Goal: Contribute content: Add original content to the website for others to see

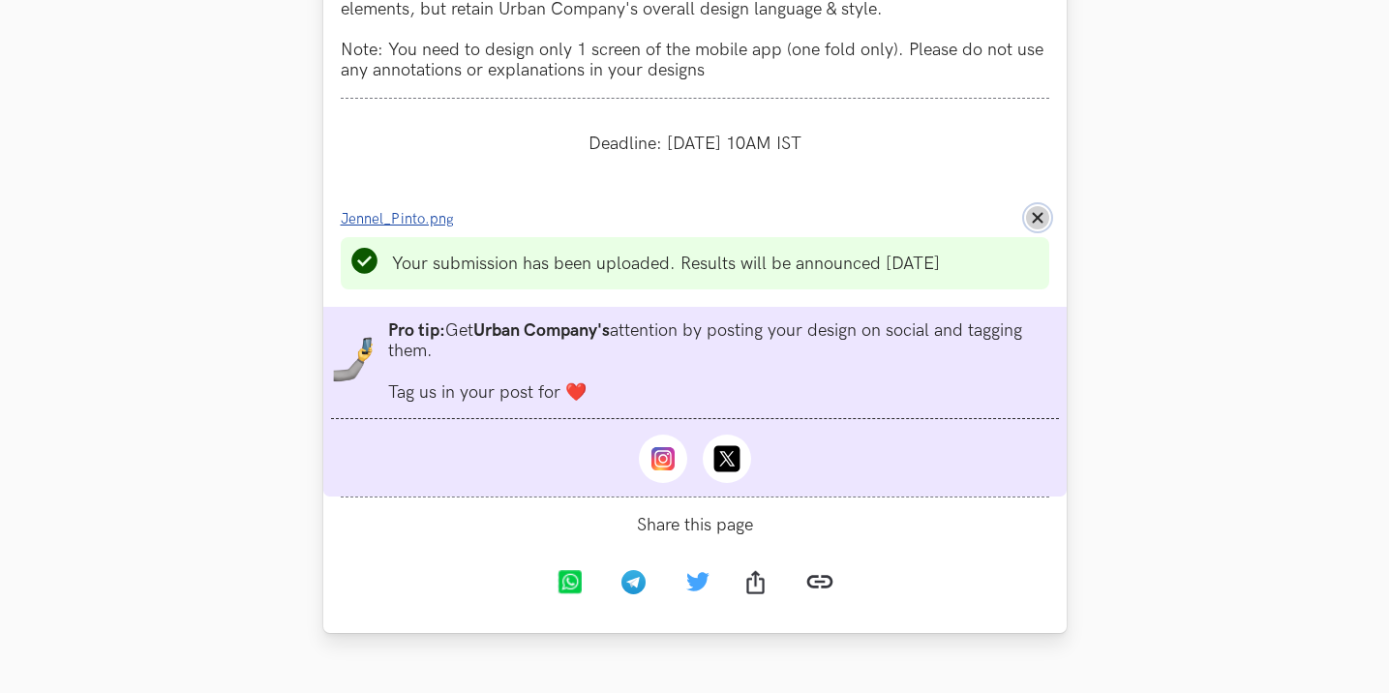
drag, startPoint x: 1036, startPoint y: 221, endPoint x: 992, endPoint y: 221, distance: 43.6
click at [1036, 221] on line at bounding box center [1037, 218] width 9 height 9
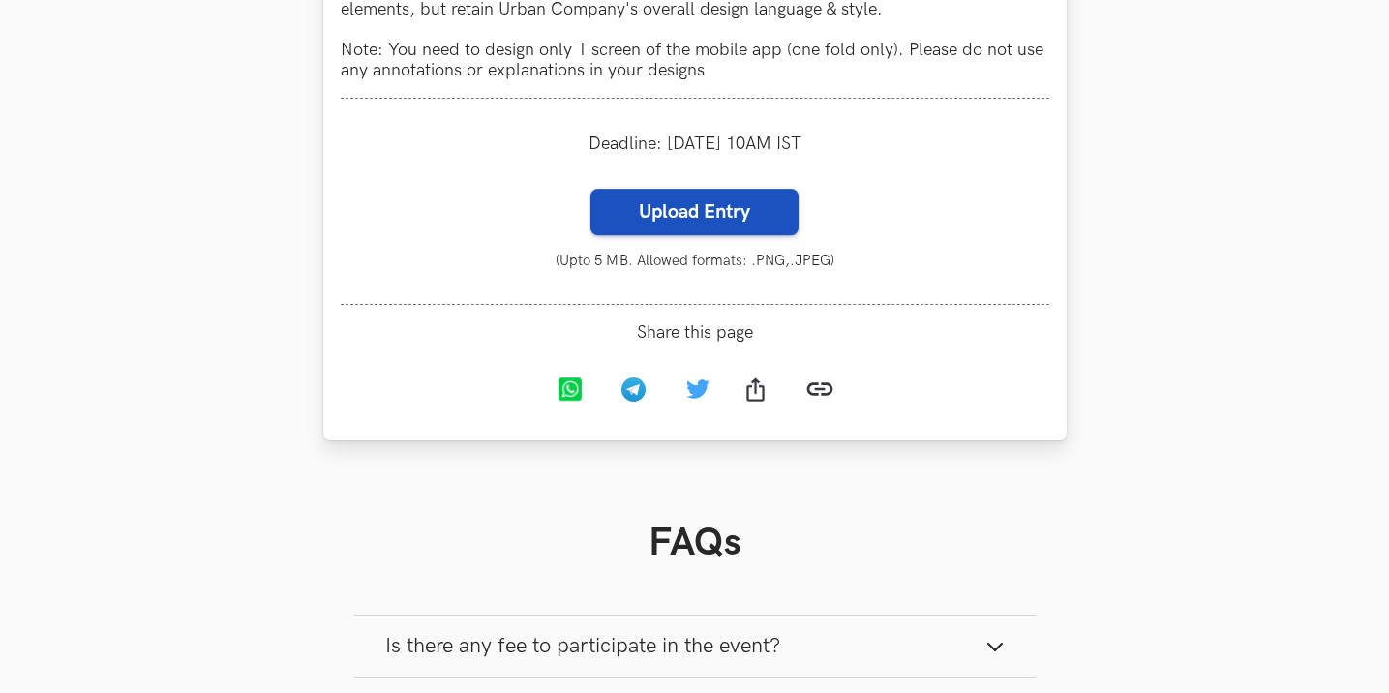
click at [701, 215] on label "Upload Entry" at bounding box center [694, 212] width 208 height 46
click at [590, 189] on input "Upload Entry" at bounding box center [589, 188] width 1 height 1
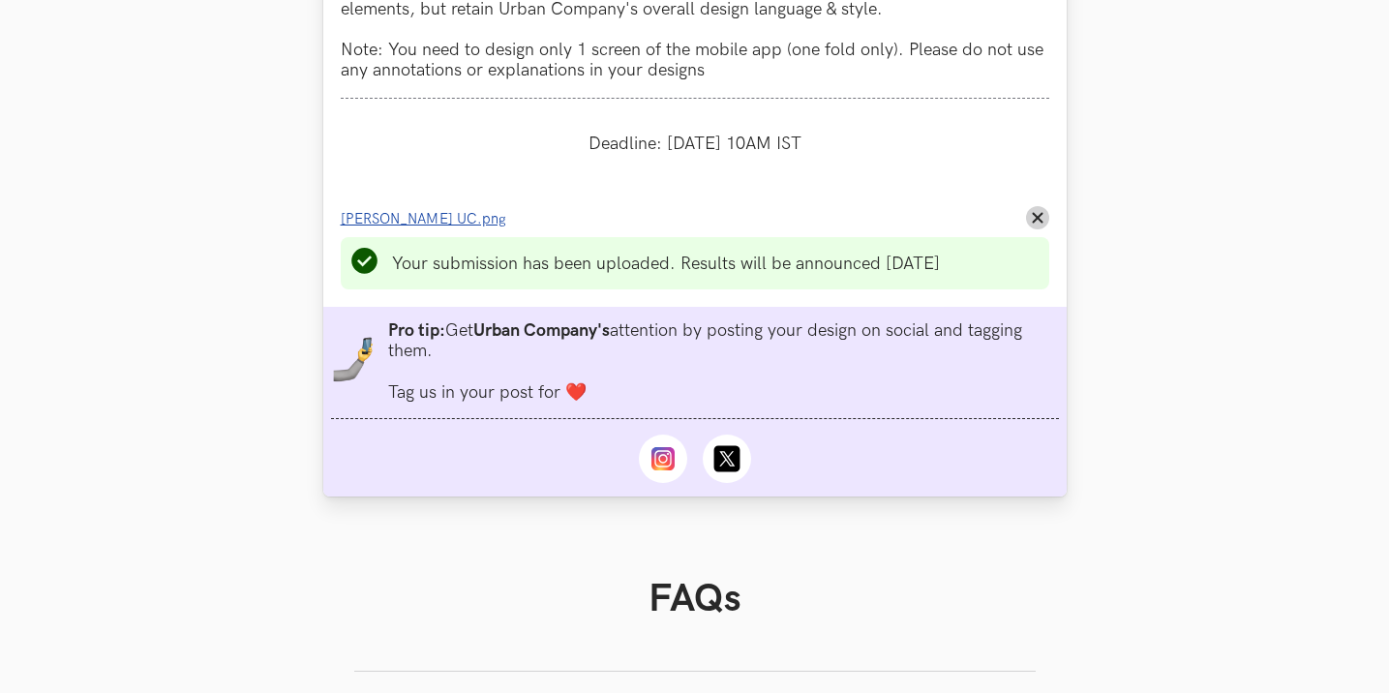
click at [431, 218] on span "Jennel Pinto_ UC.png" at bounding box center [424, 219] width 166 height 16
click at [1042, 217] on button "Remove File" at bounding box center [1037, 217] width 23 height 23
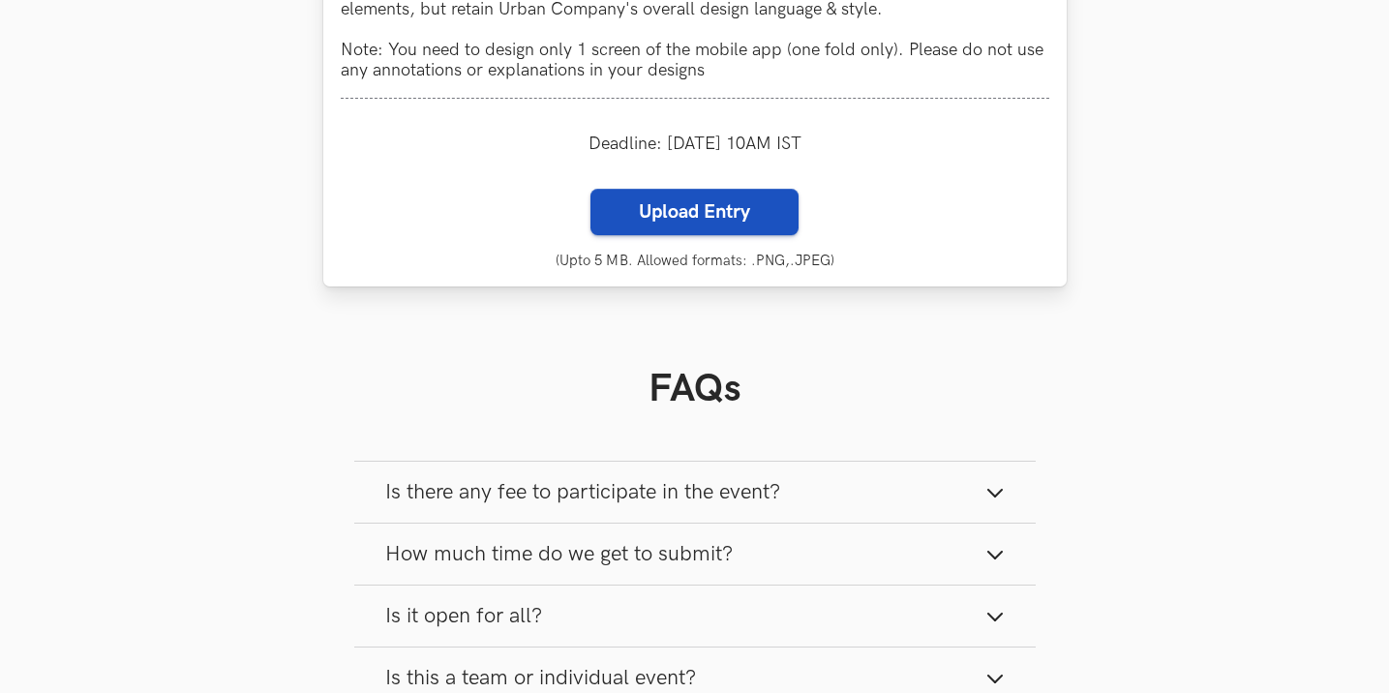
click at [656, 201] on label "Upload Entry" at bounding box center [694, 212] width 208 height 46
click at [590, 189] on input "Upload Entry" at bounding box center [589, 188] width 1 height 1
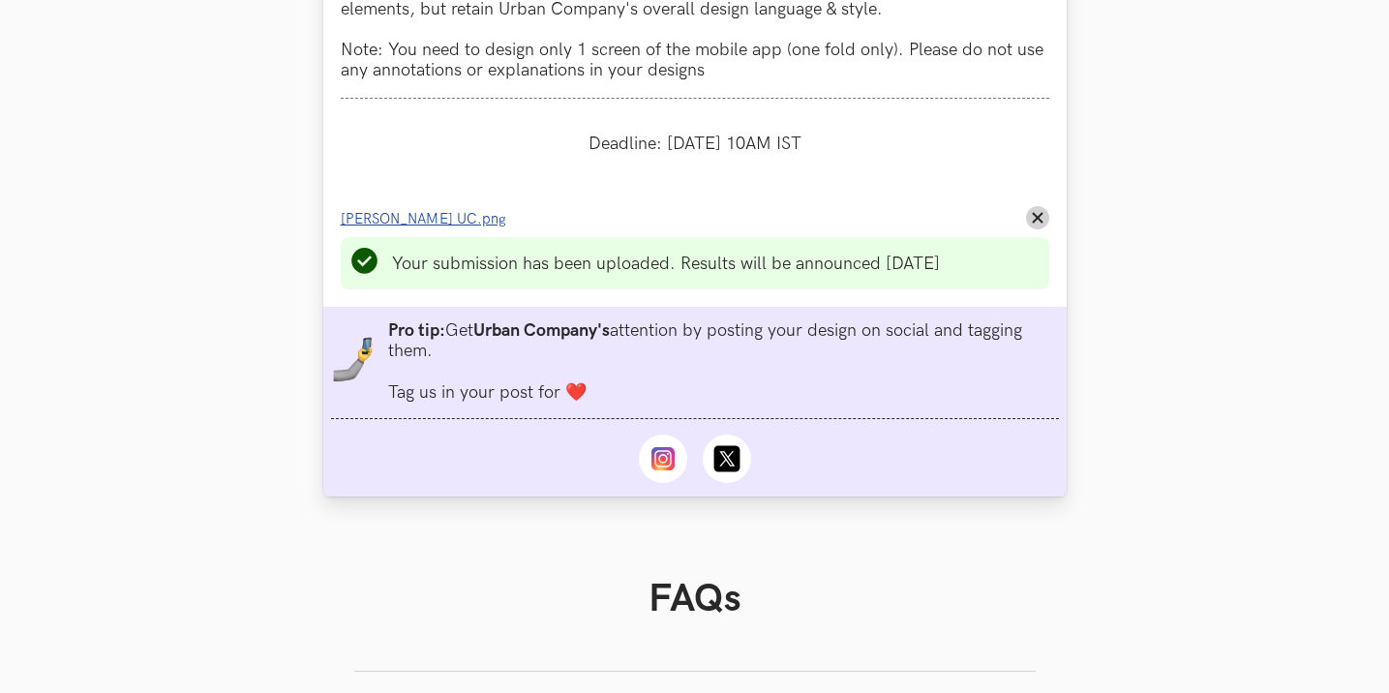
click at [454, 215] on span "Jennel Pinto_ UC.png" at bounding box center [424, 219] width 166 height 16
click at [1038, 216] on icon "Remove File" at bounding box center [1038, 218] width 12 height 12
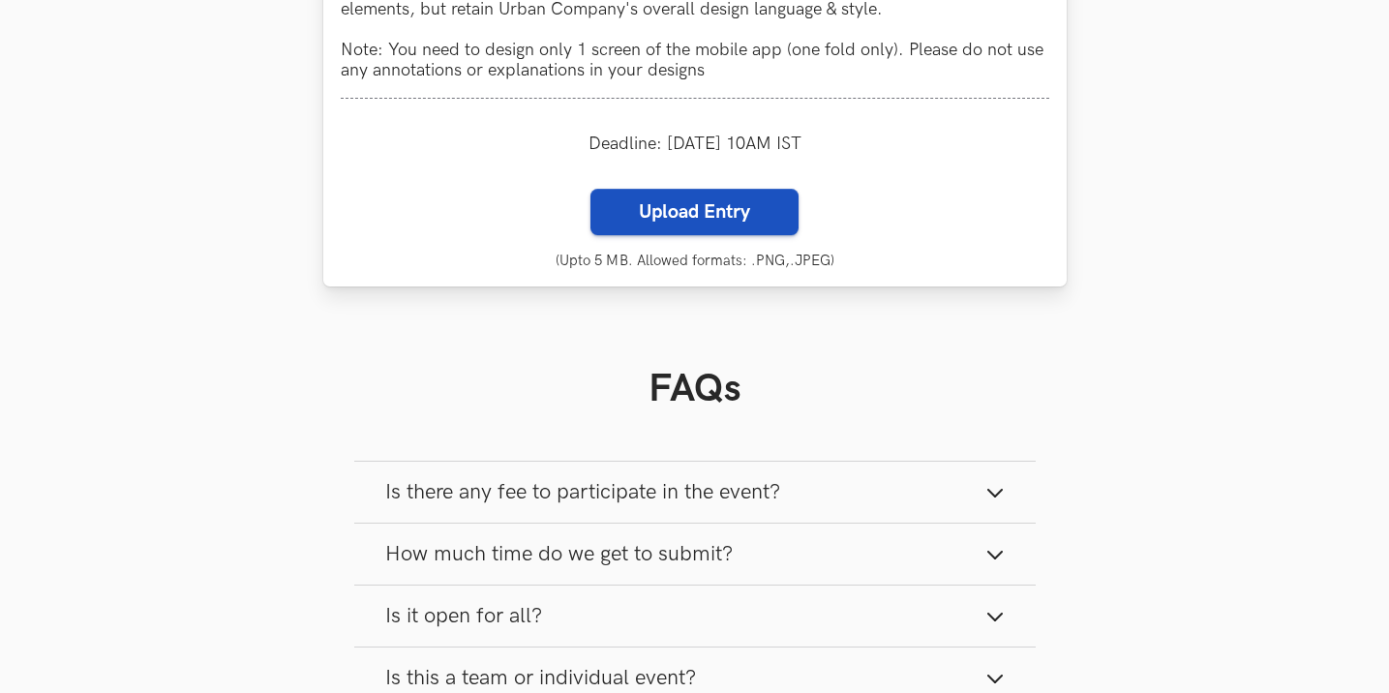
click at [691, 207] on label "Upload Entry" at bounding box center [694, 212] width 208 height 46
click at [590, 189] on input "Upload Entry" at bounding box center [589, 188] width 1 height 1
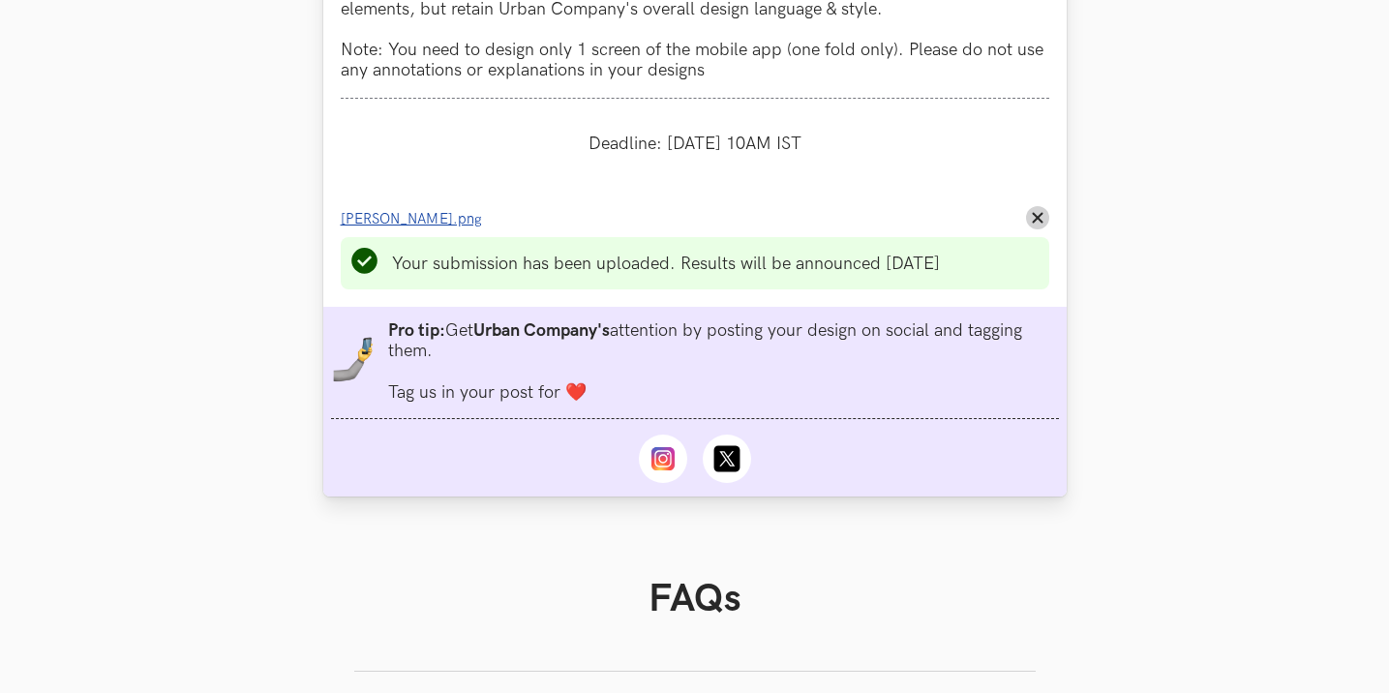
click at [449, 217] on span "Jennel Pinto_UC.png" at bounding box center [411, 219] width 141 height 16
click at [1041, 214] on line at bounding box center [1037, 218] width 9 height 9
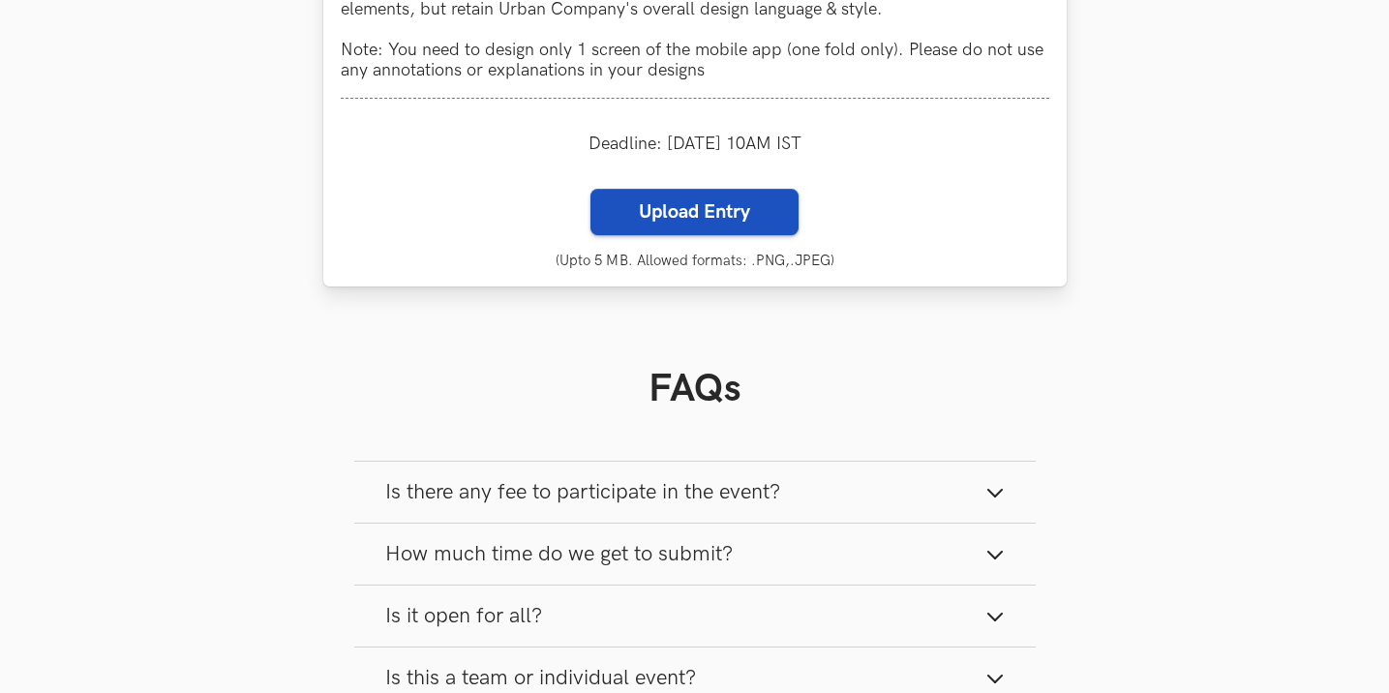
click at [662, 203] on label "Upload Entry" at bounding box center [694, 212] width 208 height 46
click at [590, 189] on input "Upload Entry" at bounding box center [589, 188] width 1 height 1
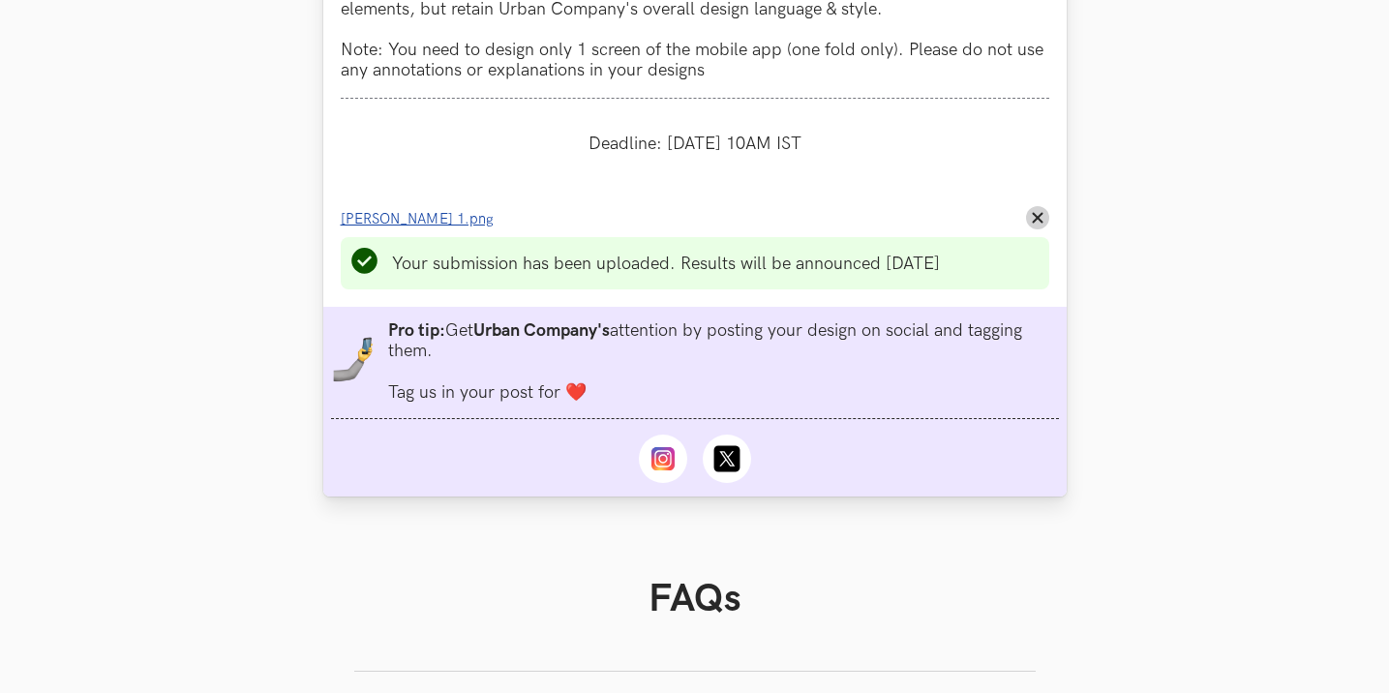
click at [430, 215] on span "Jennel Pinto_UC 1.png" at bounding box center [417, 219] width 153 height 16
click at [1030, 212] on button "Remove File" at bounding box center [1037, 217] width 23 height 23
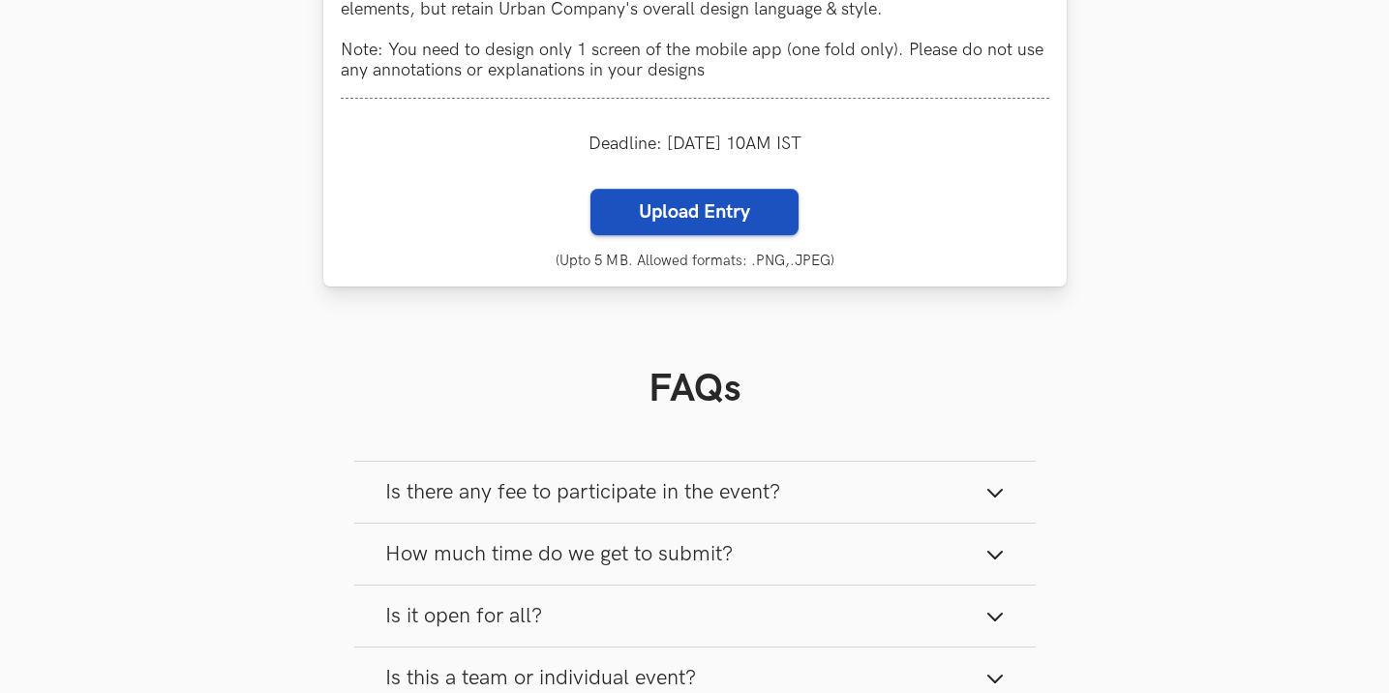
click at [757, 213] on label "Upload Entry" at bounding box center [694, 212] width 208 height 46
click at [590, 189] on input "Upload Entry" at bounding box center [589, 188] width 1 height 1
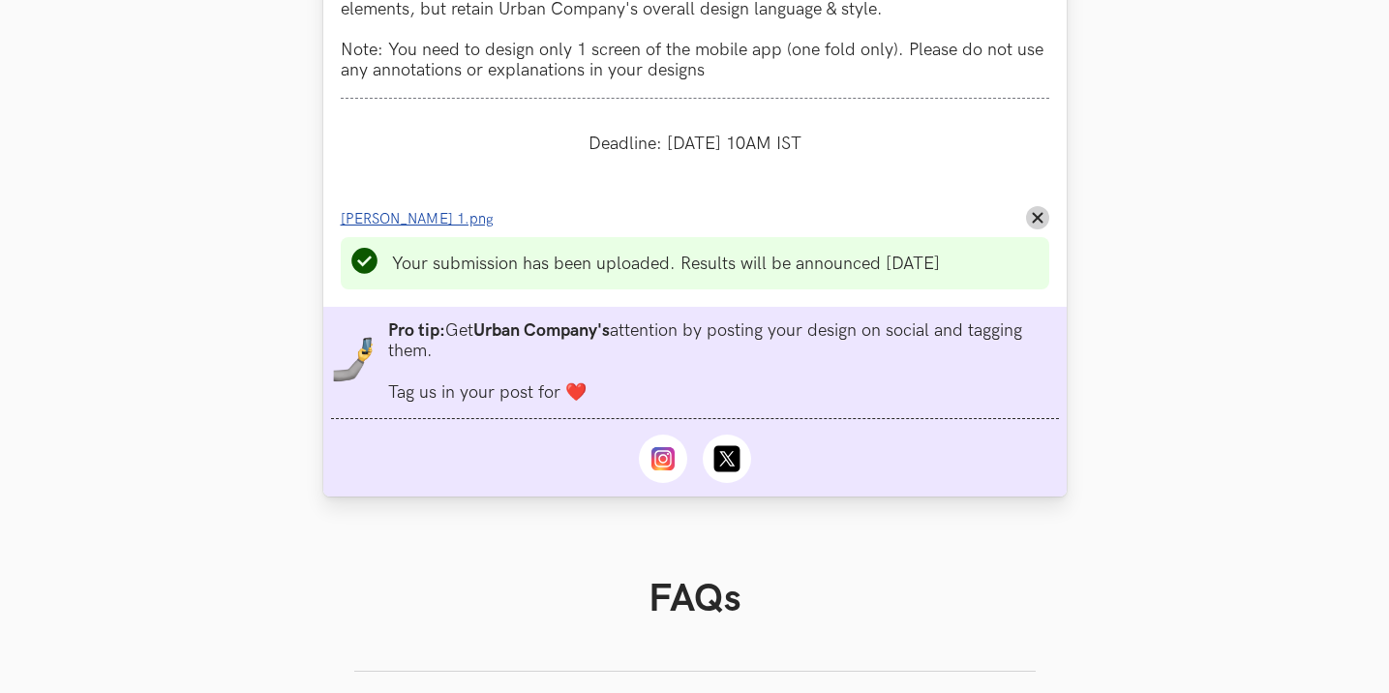
click at [451, 221] on span "Jennel Pinto_UC 1.png" at bounding box center [417, 219] width 153 height 16
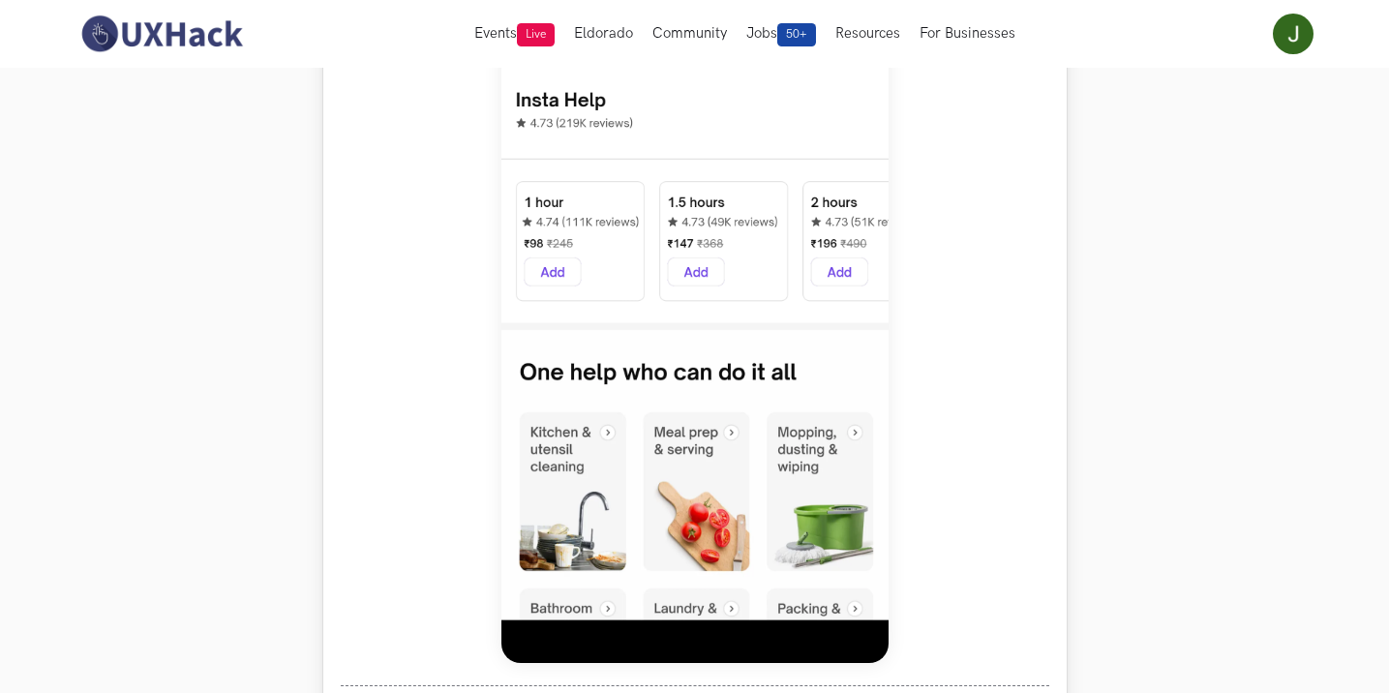
scroll to position [871, 0]
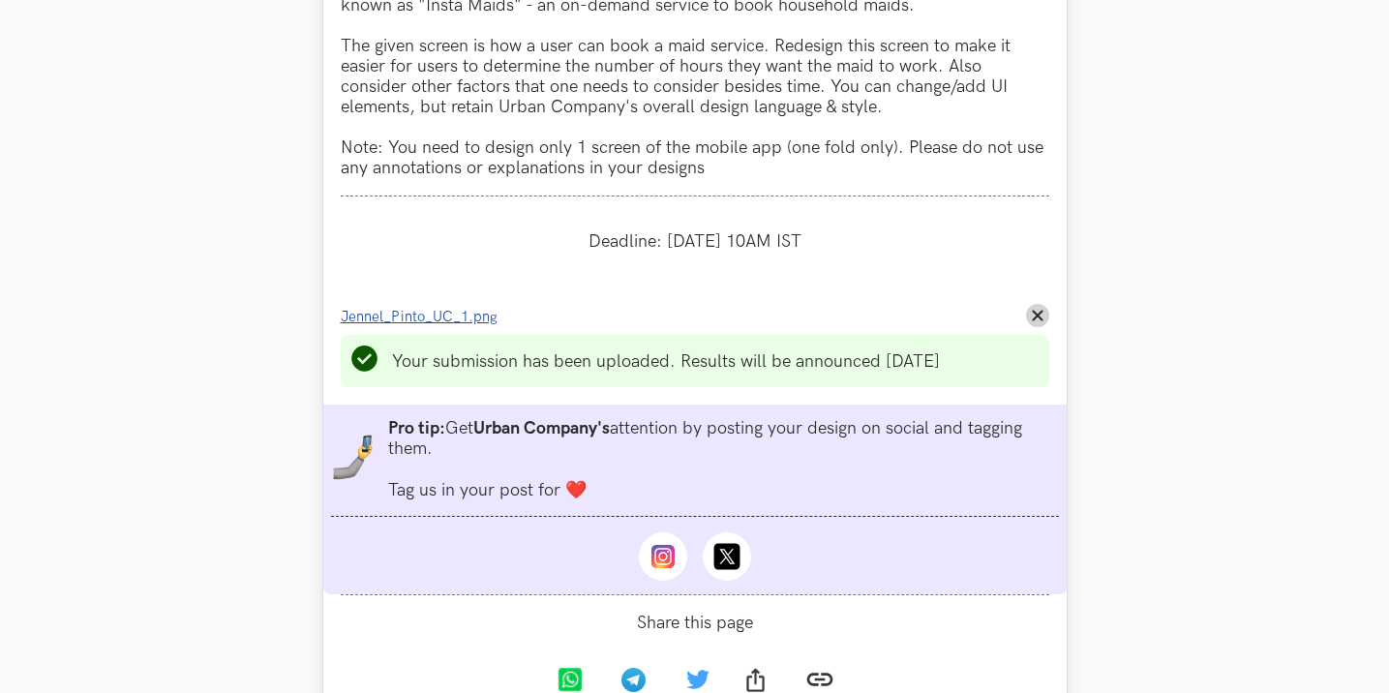
scroll to position [1936, 0]
click at [440, 318] on span "Jennel_Pinto_UC_1.png" at bounding box center [419, 316] width 157 height 16
click at [1039, 312] on icon "Remove File" at bounding box center [1038, 315] width 12 height 12
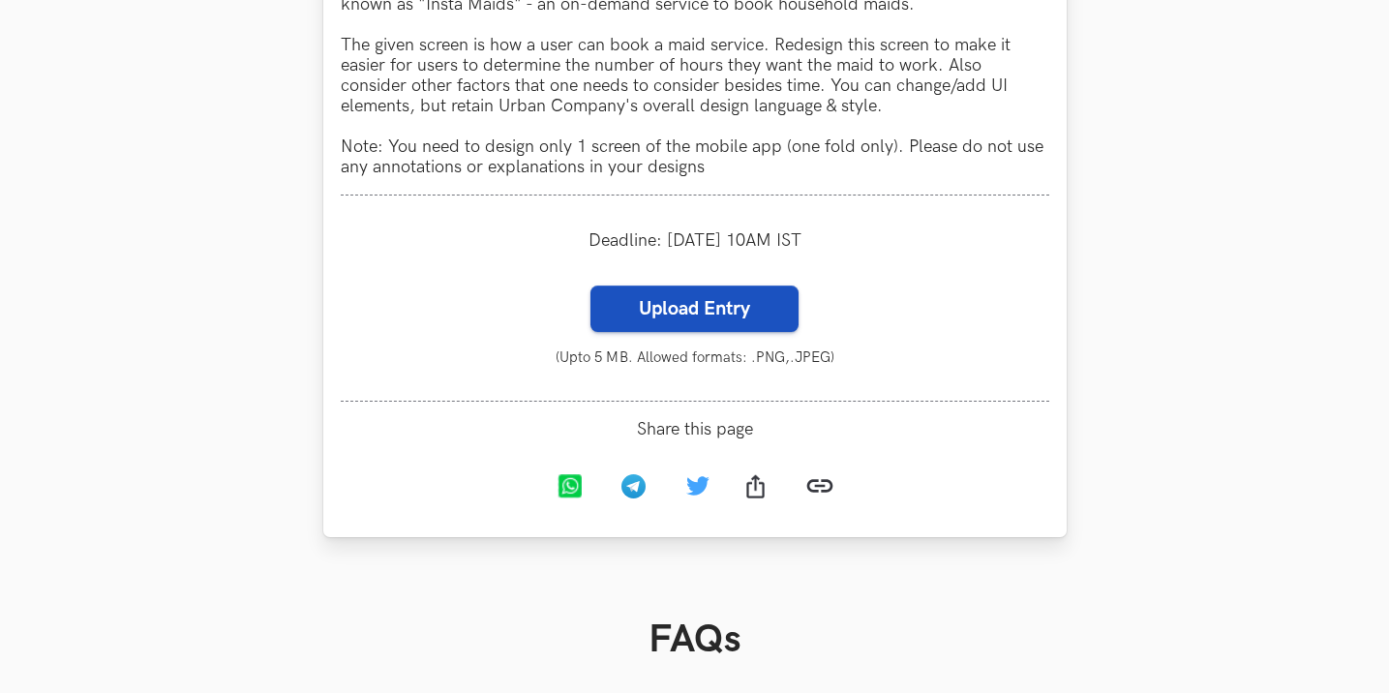
click at [750, 311] on label "Upload Entry" at bounding box center [694, 309] width 208 height 46
click at [590, 286] on input "Upload Entry" at bounding box center [589, 285] width 1 height 1
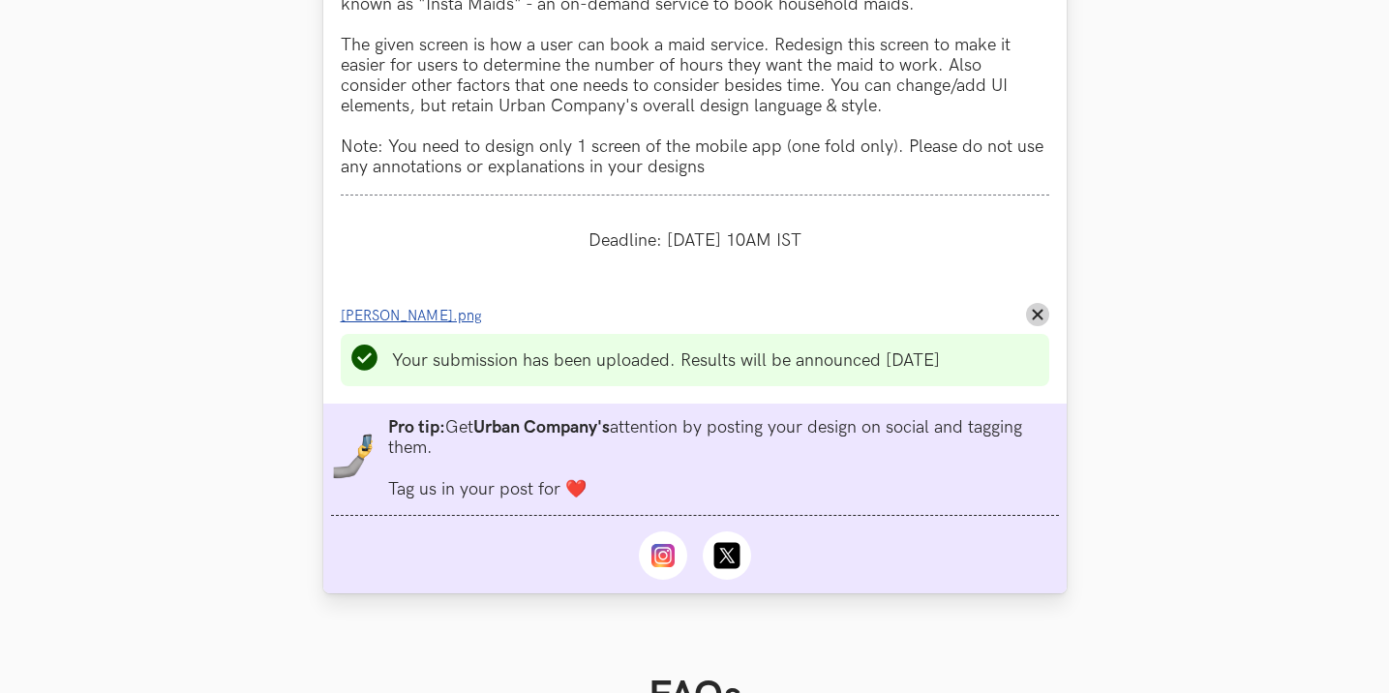
click at [454, 317] on span "Jennel Pinto_UC.png" at bounding box center [411, 316] width 141 height 16
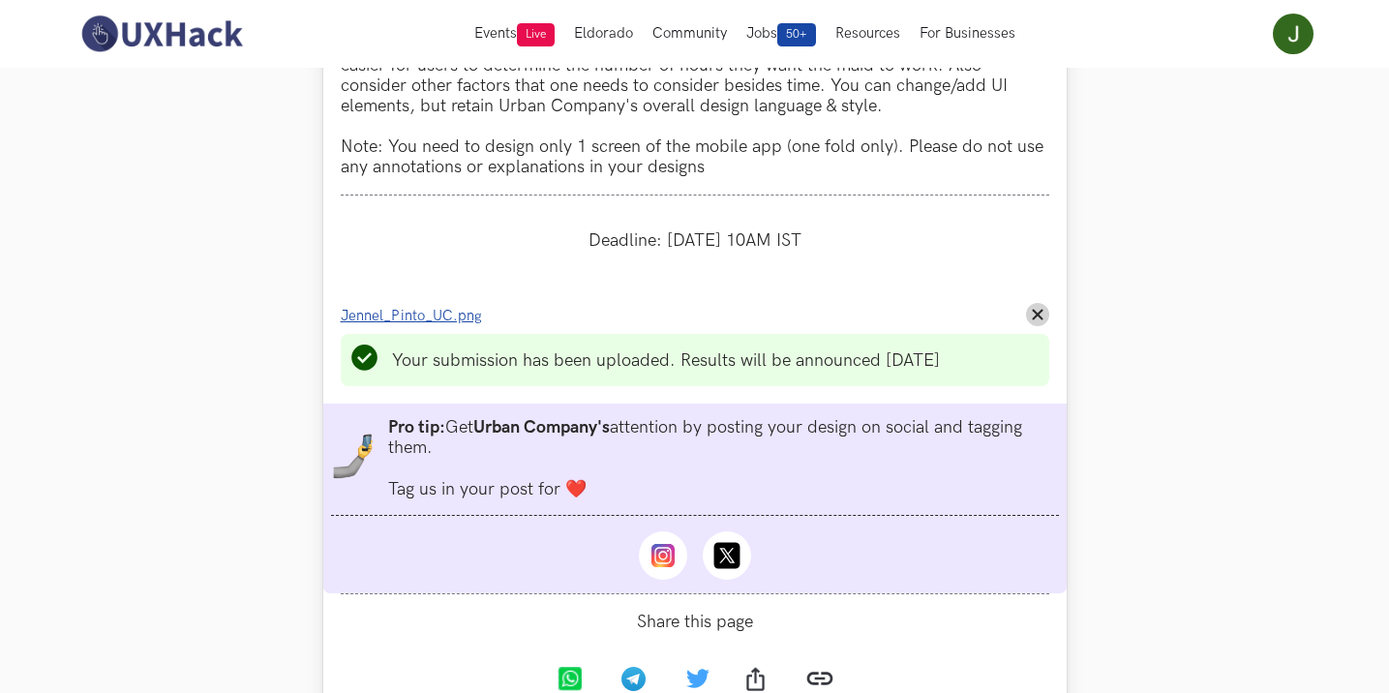
click at [456, 312] on span "Jennel_Pinto_UC.png" at bounding box center [411, 316] width 141 height 16
click at [1028, 309] on button "Remove File" at bounding box center [1037, 314] width 23 height 23
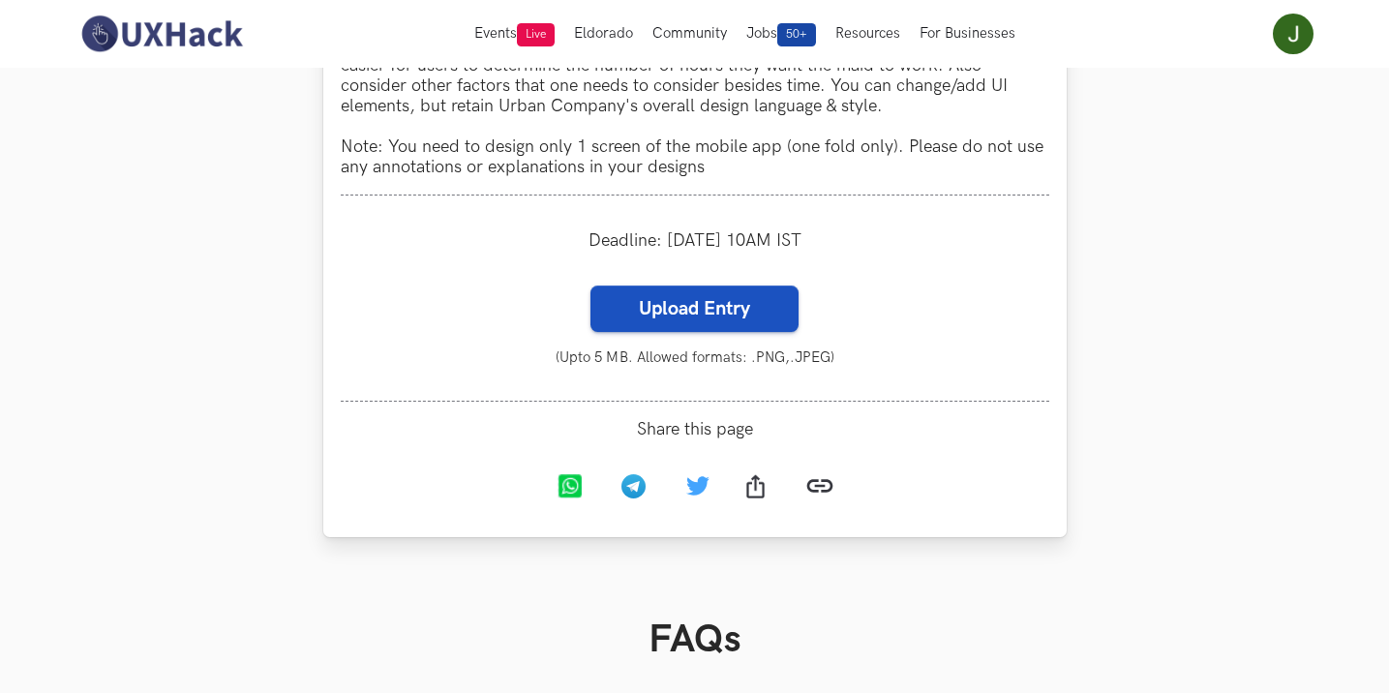
click at [750, 307] on label "Upload Entry" at bounding box center [694, 309] width 208 height 46
click at [590, 286] on input "Upload Entry" at bounding box center [589, 285] width 1 height 1
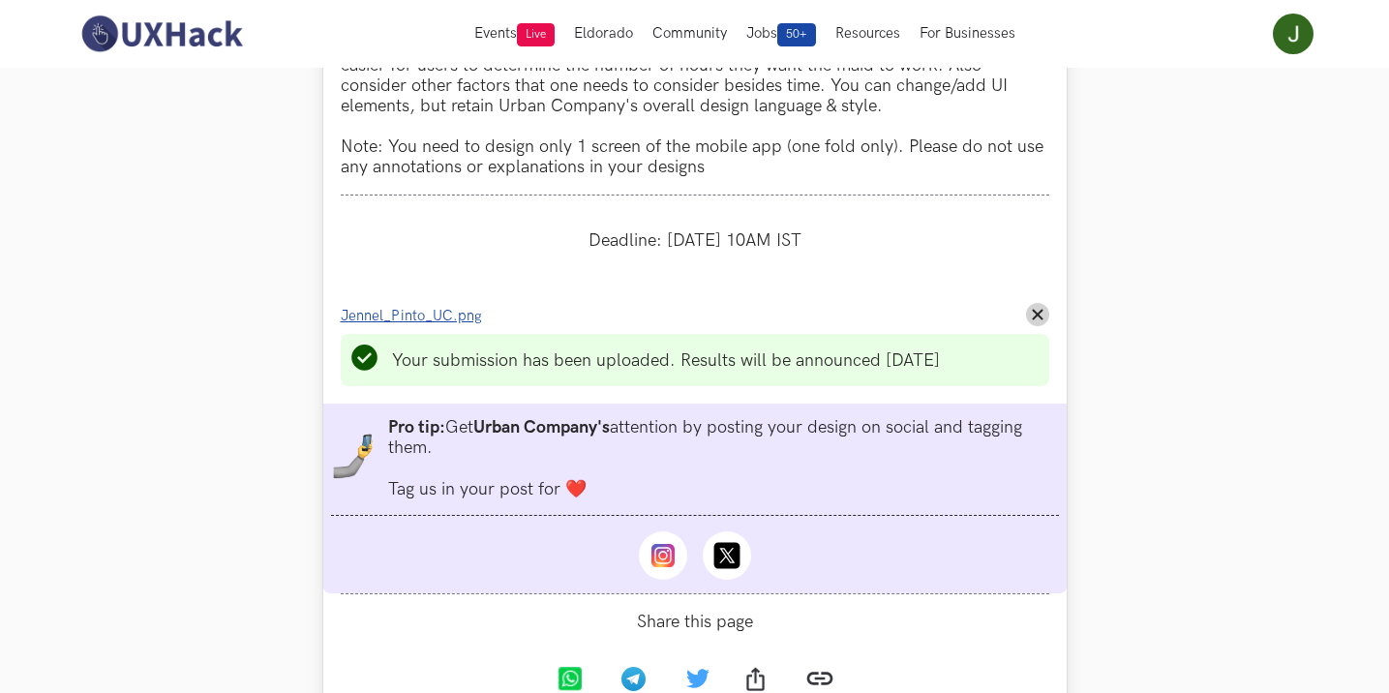
drag, startPoint x: 0, startPoint y: 0, endPoint x: 410, endPoint y: 312, distance: 515.3
click at [410, 312] on span "Jennel_Pinto_UC.png" at bounding box center [411, 316] width 141 height 16
click at [1042, 315] on icon "Remove File" at bounding box center [1038, 315] width 12 height 12
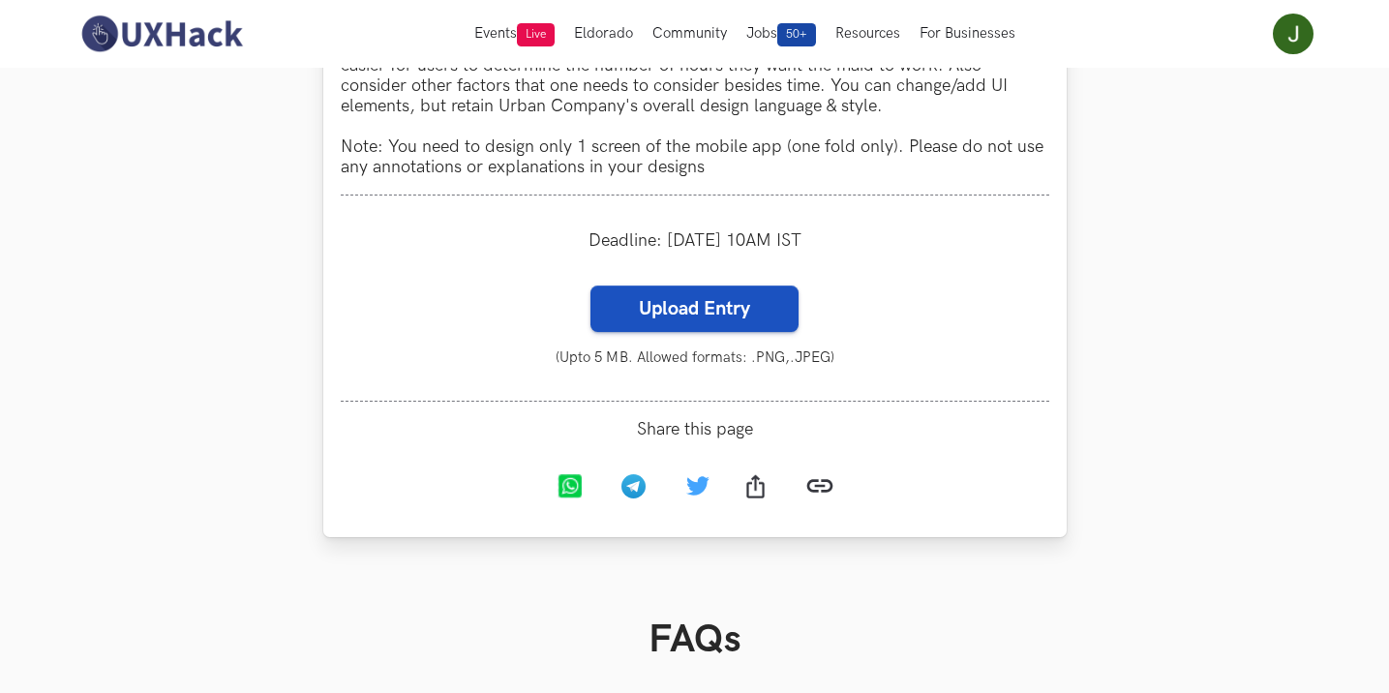
click at [719, 310] on label "Upload Entry" at bounding box center [694, 309] width 208 height 46
click at [590, 286] on input "Upload Entry" at bounding box center [589, 285] width 1 height 1
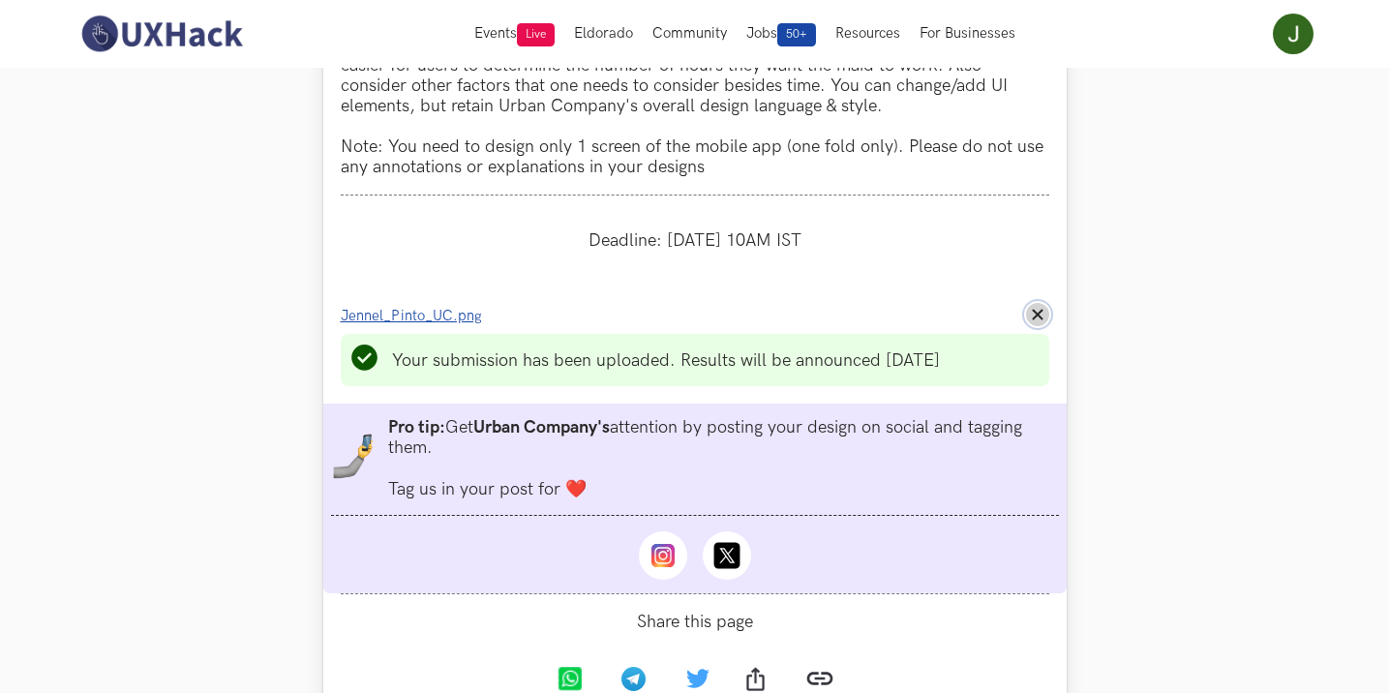
drag, startPoint x: 1043, startPoint y: 309, endPoint x: 1022, endPoint y: 295, distance: 25.2
click at [1043, 309] on button "Remove File" at bounding box center [1037, 314] width 23 height 23
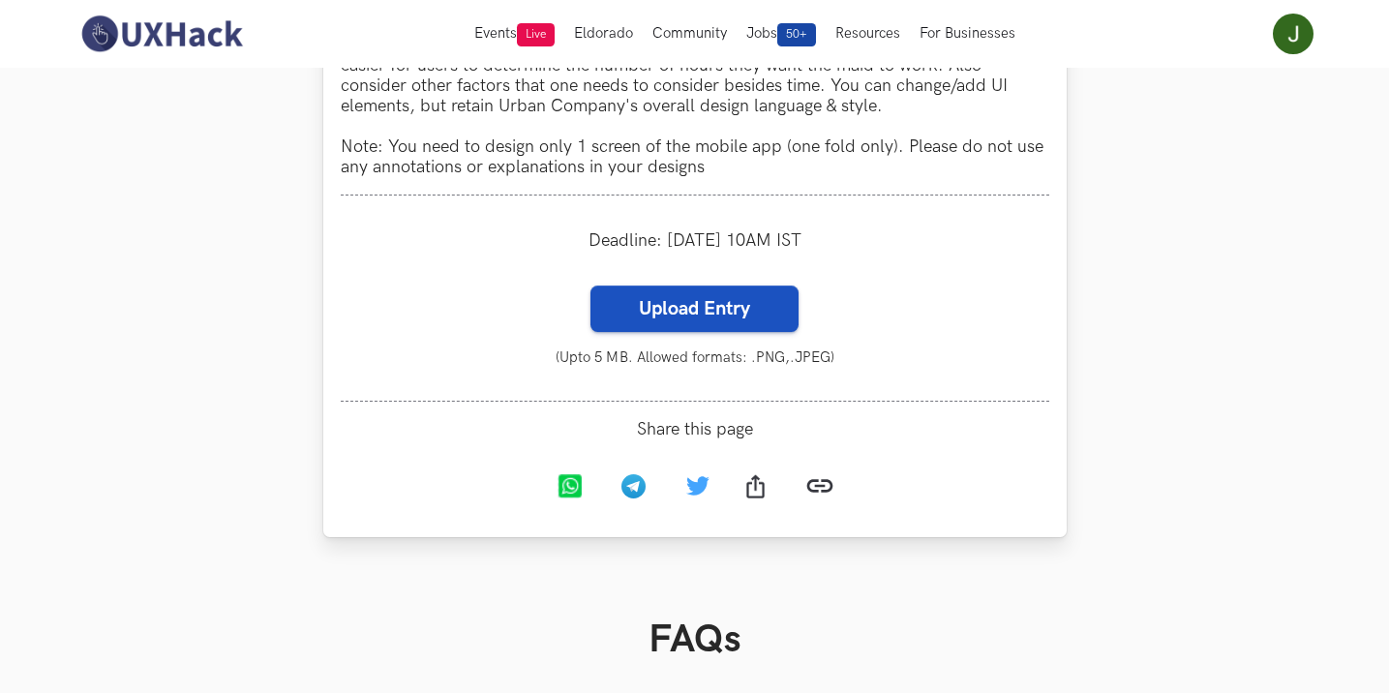
click at [674, 314] on label "Upload Entry" at bounding box center [694, 309] width 208 height 46
click at [590, 286] on input "Upload Entry" at bounding box center [589, 285] width 1 height 1
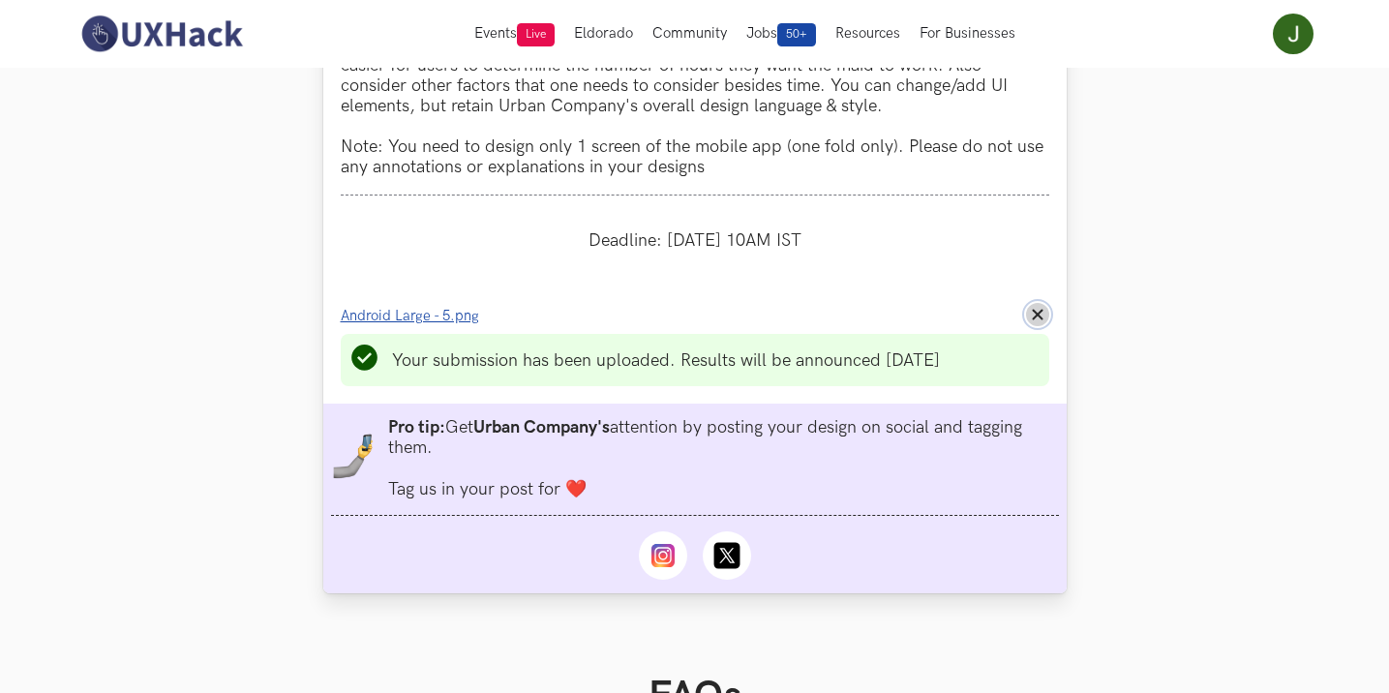
click at [1039, 313] on line at bounding box center [1037, 315] width 9 height 9
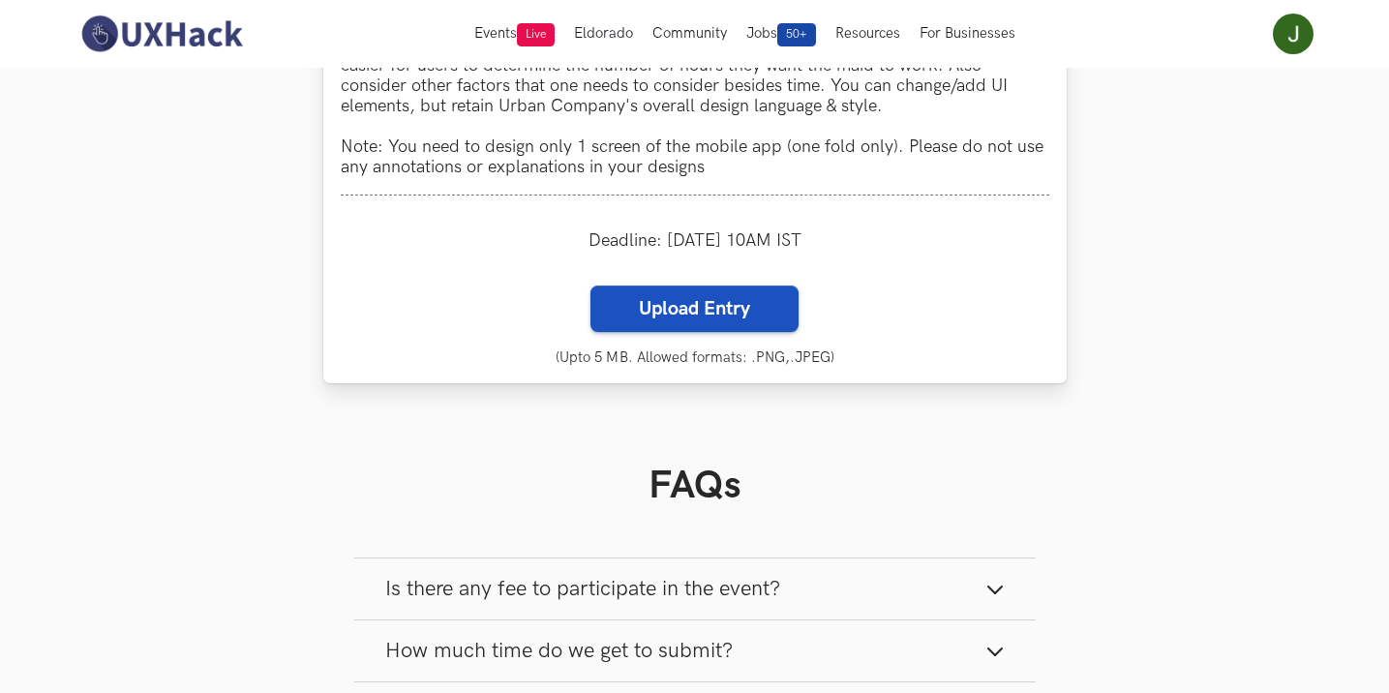
click at [676, 309] on label "Upload Entry" at bounding box center [694, 309] width 208 height 46
click at [590, 286] on input "Upload Entry" at bounding box center [589, 285] width 1 height 1
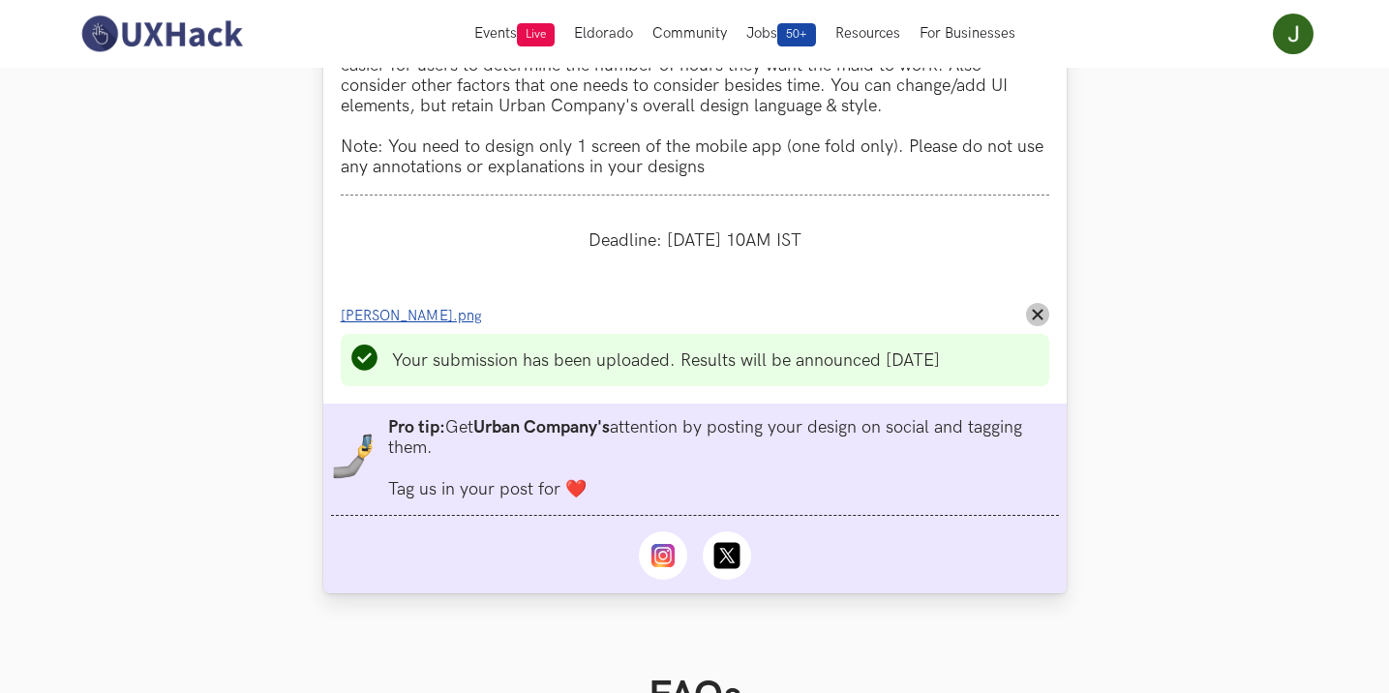
drag, startPoint x: 1047, startPoint y: 304, endPoint x: 1030, endPoint y: 305, distance: 17.4
click at [1046, 305] on li "Progress value is 100% Jennel Pinto_UC.png Remove File" at bounding box center [695, 314] width 709 height 23
drag, startPoint x: 1032, startPoint y: 306, endPoint x: 984, endPoint y: 320, distance: 49.6
click at [1031, 308] on button "Remove File" at bounding box center [1037, 314] width 23 height 23
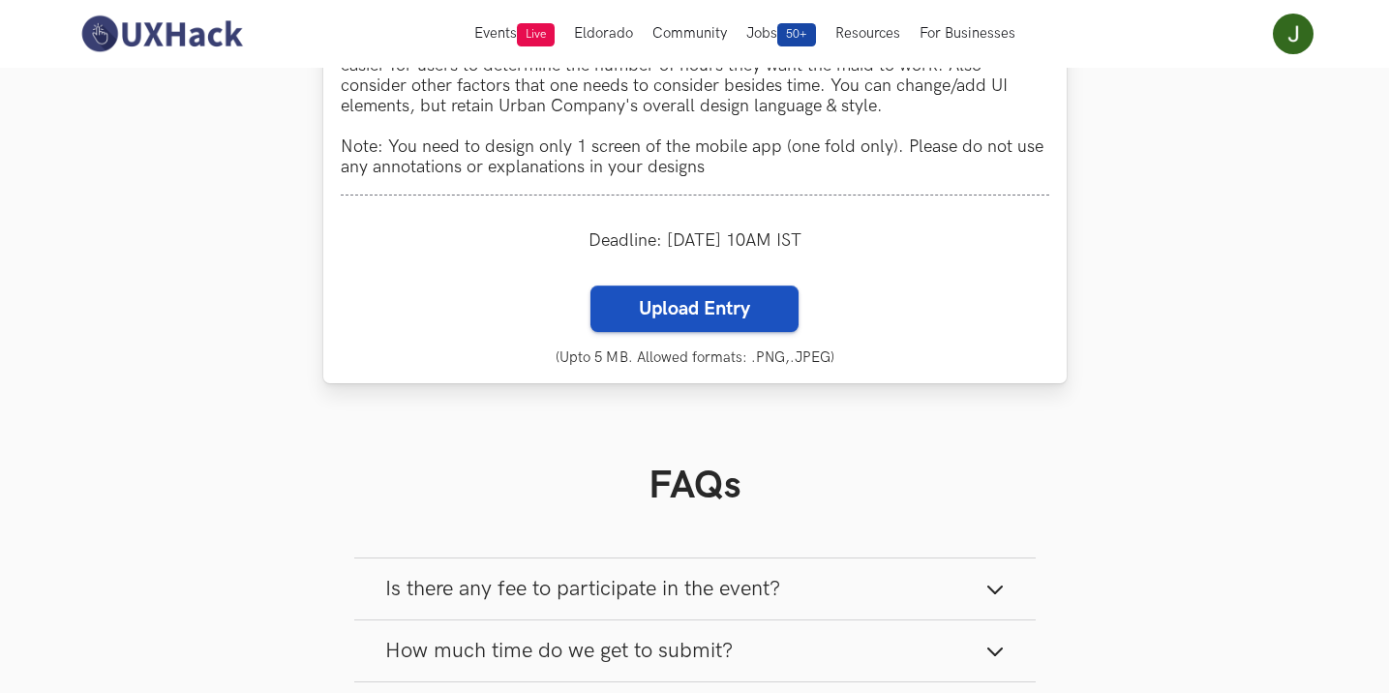
click at [708, 315] on label "Upload Entry" at bounding box center [694, 309] width 208 height 46
click at [590, 286] on input "Upload Entry" at bounding box center [589, 285] width 1 height 1
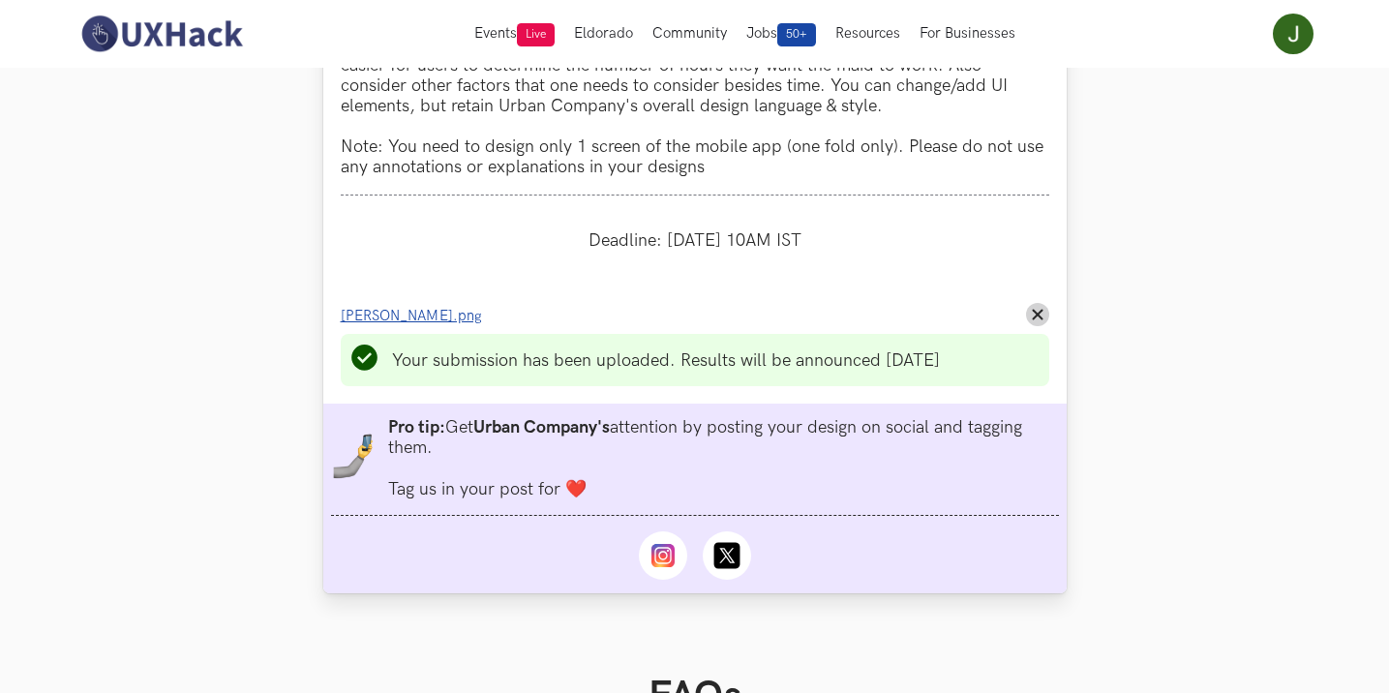
click at [439, 325] on li "Progress value is 100% Jennel Pinto_UC.png Remove File" at bounding box center [695, 314] width 709 height 23
click at [438, 313] on span "Jennel Pinto_UC.png" at bounding box center [411, 316] width 141 height 16
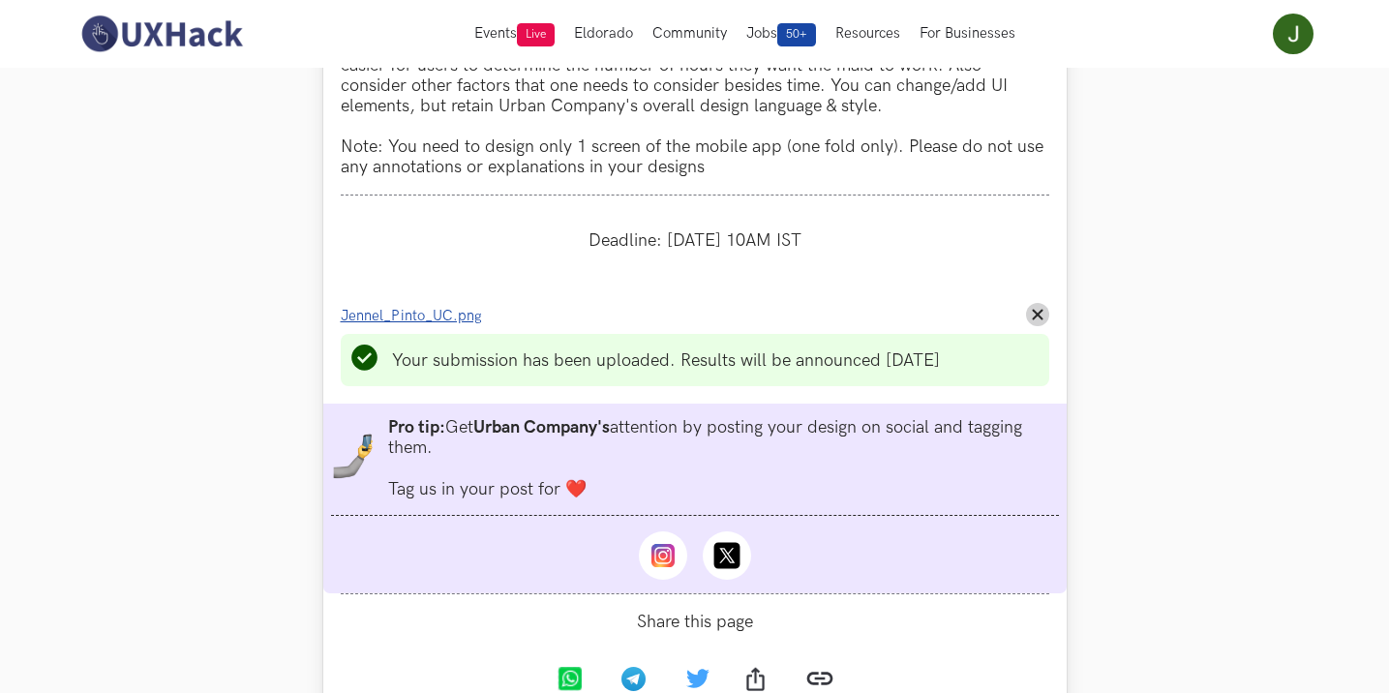
click at [436, 317] on span "Jennel_Pinto_UC.png" at bounding box center [411, 316] width 141 height 16
